Goal: Task Accomplishment & Management: Use online tool/utility

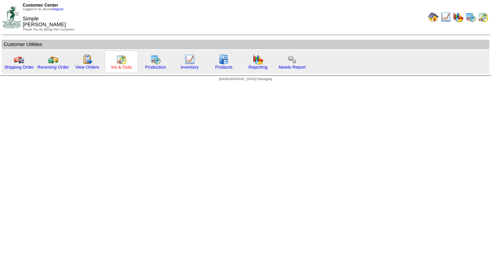
click at [117, 68] on link "Ins & Outs" at bounding box center [121, 67] width 20 height 5
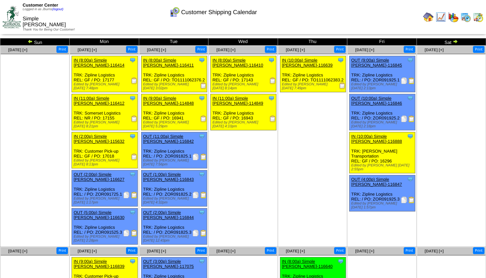
click at [126, 192] on img at bounding box center [126, 195] width 7 height 7
